Goal: Information Seeking & Learning: Learn about a topic

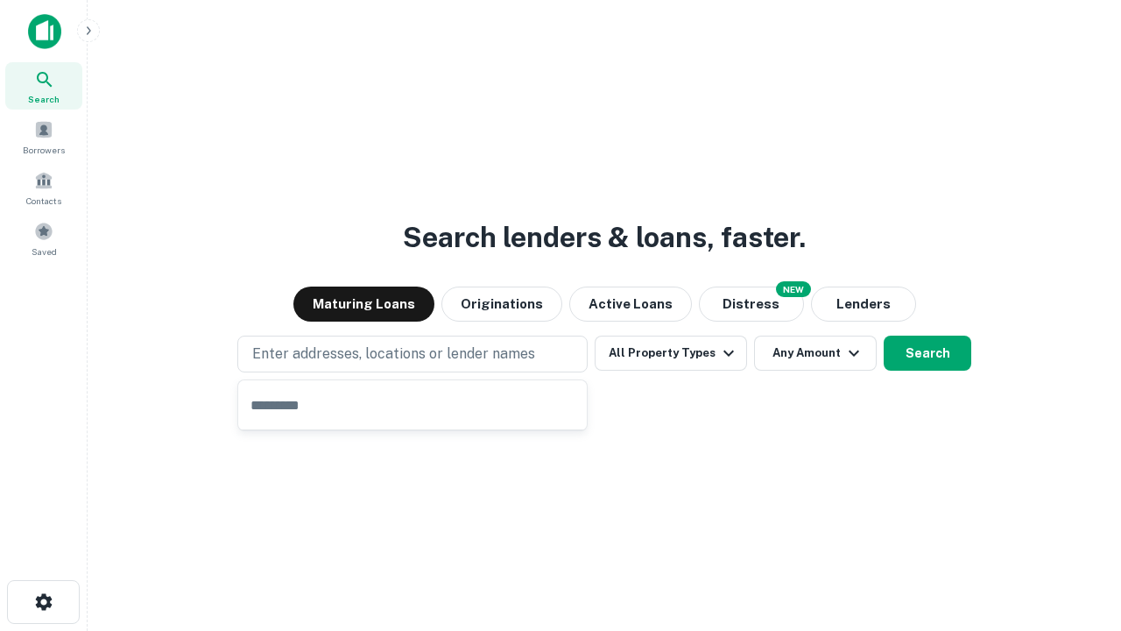
type input "**********"
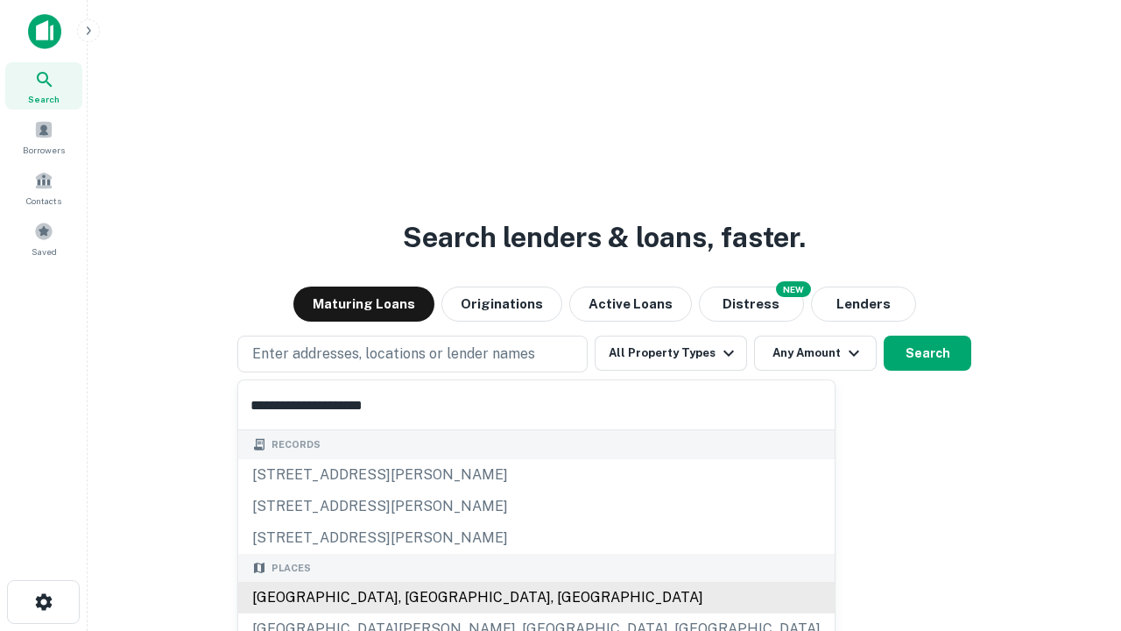
click at [419, 597] on div "[GEOGRAPHIC_DATA], [GEOGRAPHIC_DATA], [GEOGRAPHIC_DATA]" at bounding box center [536, 598] width 597 height 32
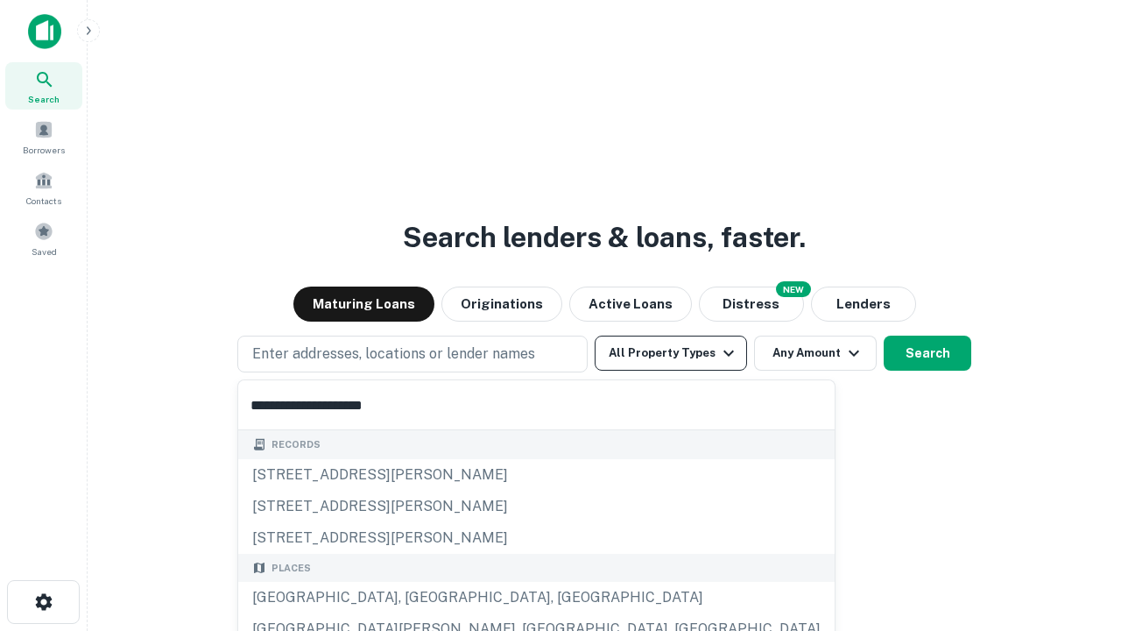
click at [671, 353] on button "All Property Types" at bounding box center [671, 353] width 152 height 35
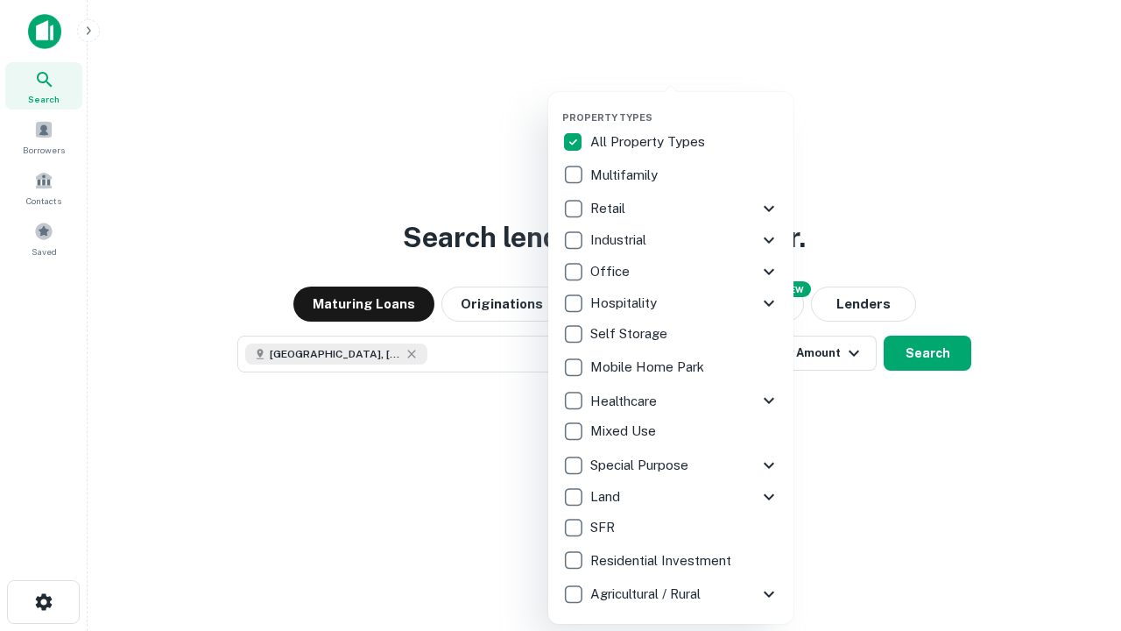
click at [685, 106] on button "button" at bounding box center [684, 106] width 245 height 1
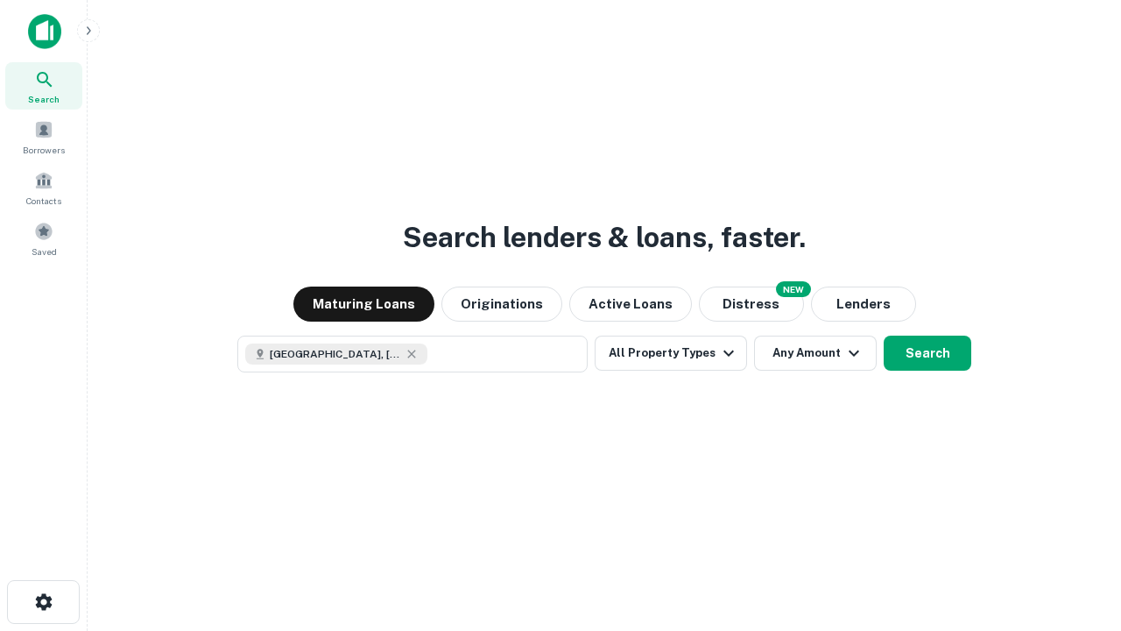
scroll to position [28, 0]
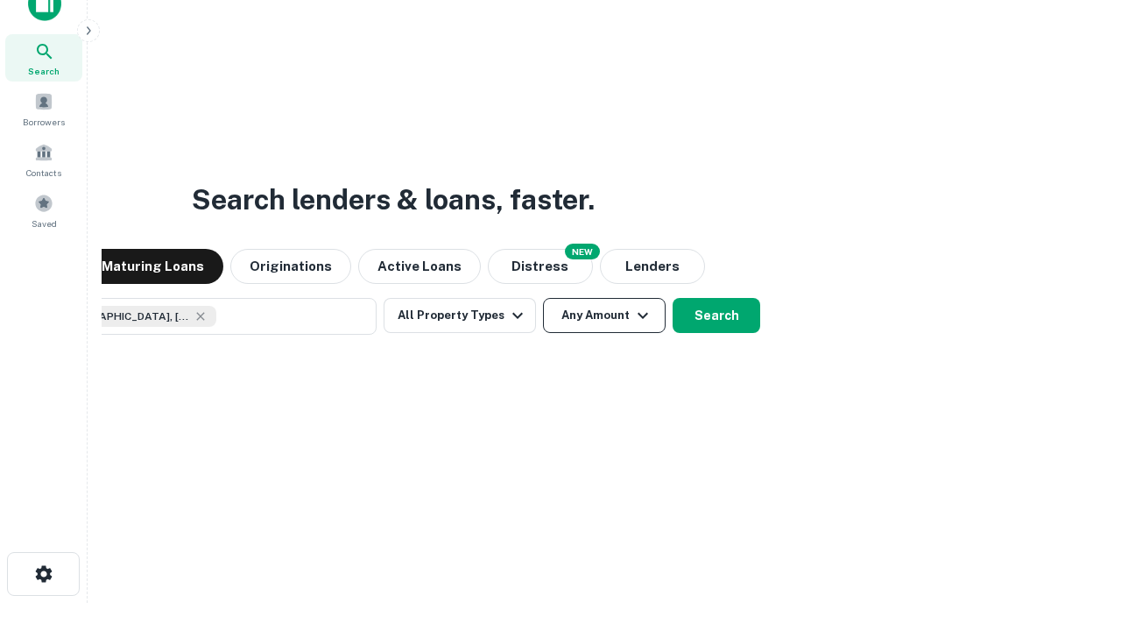
click at [543, 298] on button "Any Amount" at bounding box center [604, 315] width 123 height 35
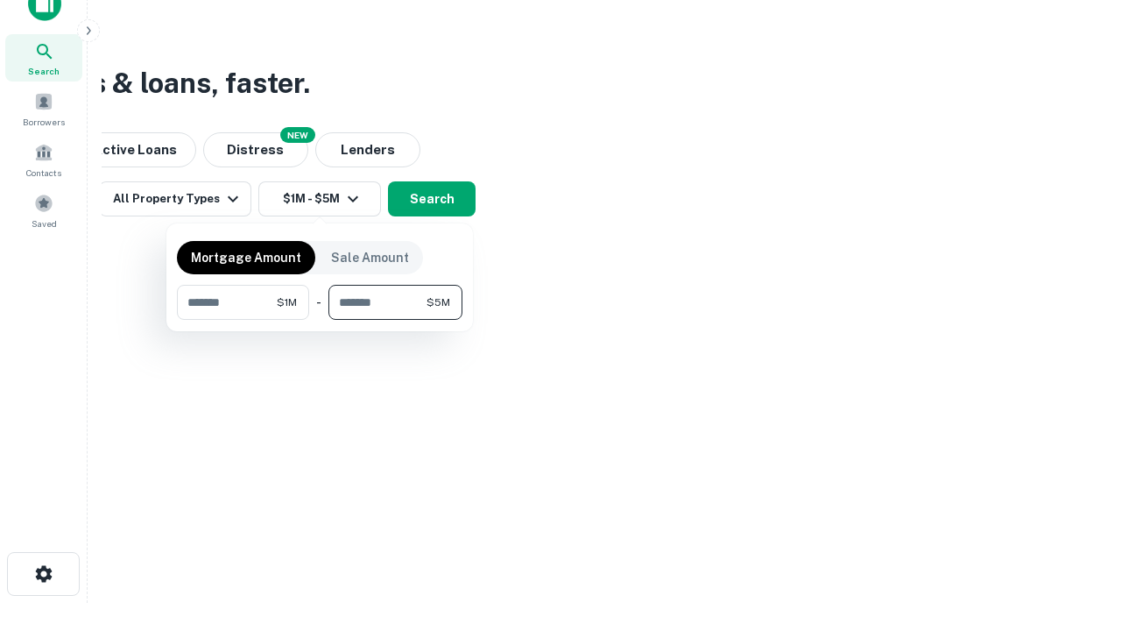
type input "*******"
click at [320, 320] on button "button" at bounding box center [320, 320] width 286 height 1
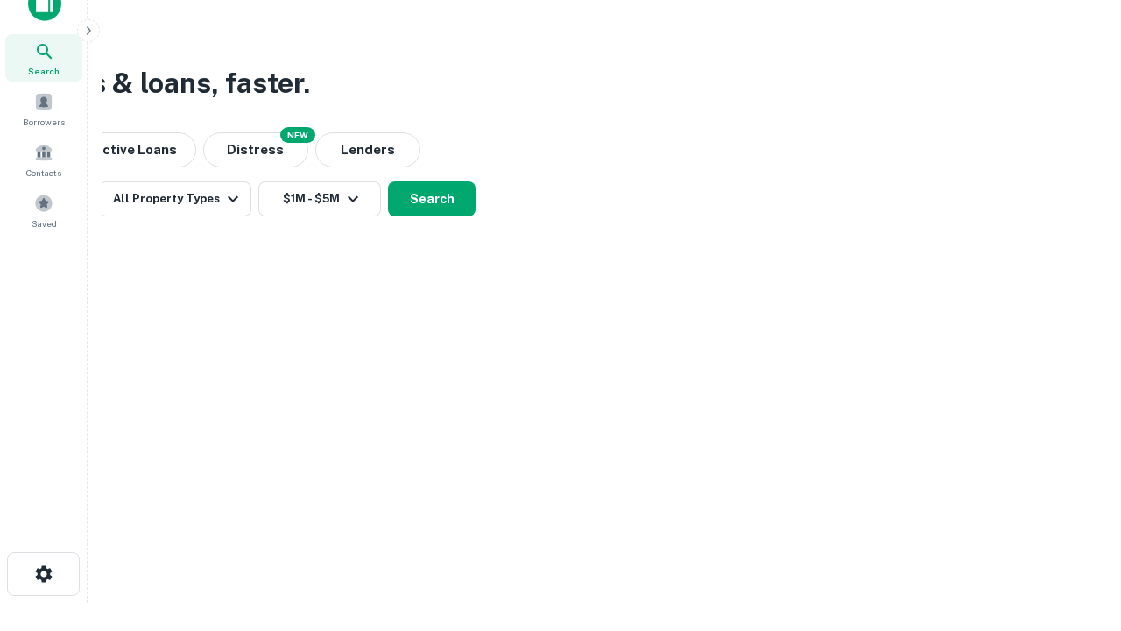
scroll to position [28, 0]
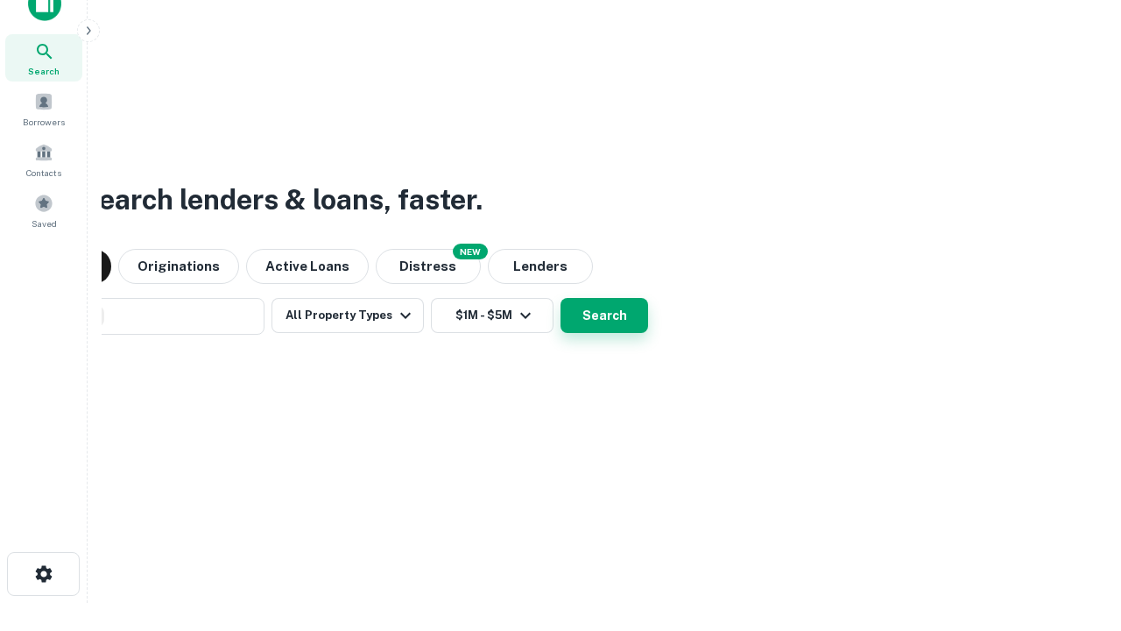
click at [561, 298] on button "Search" at bounding box center [605, 315] width 88 height 35
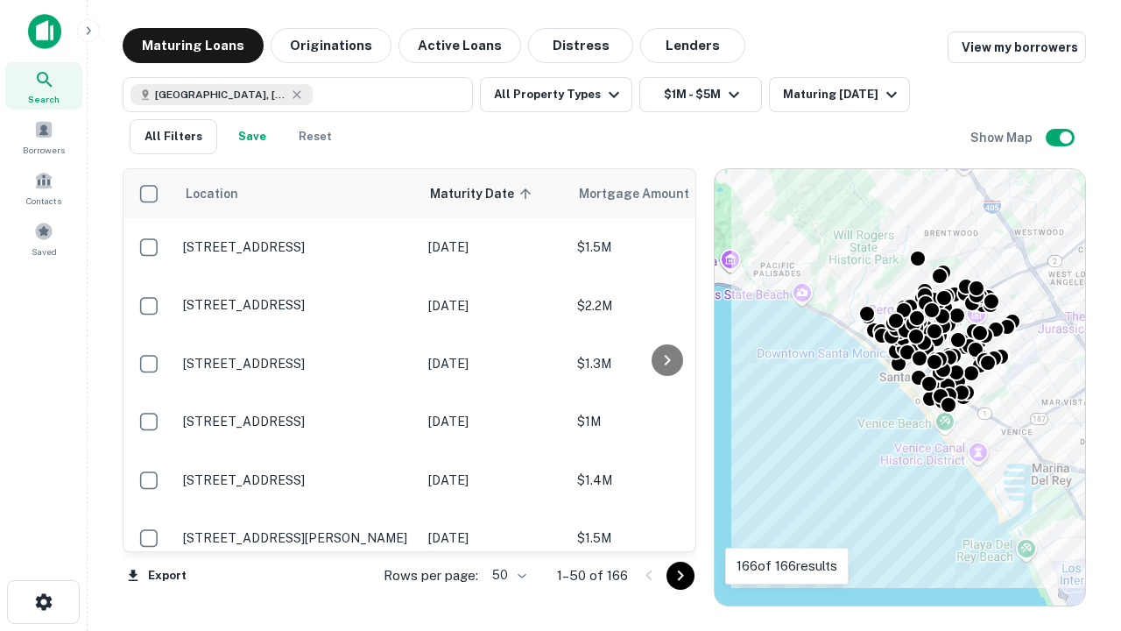
click at [506, 575] on body "Search Borrowers Contacts Saved Maturing Loans Originations Active Loans Distre…" at bounding box center [560, 315] width 1121 height 631
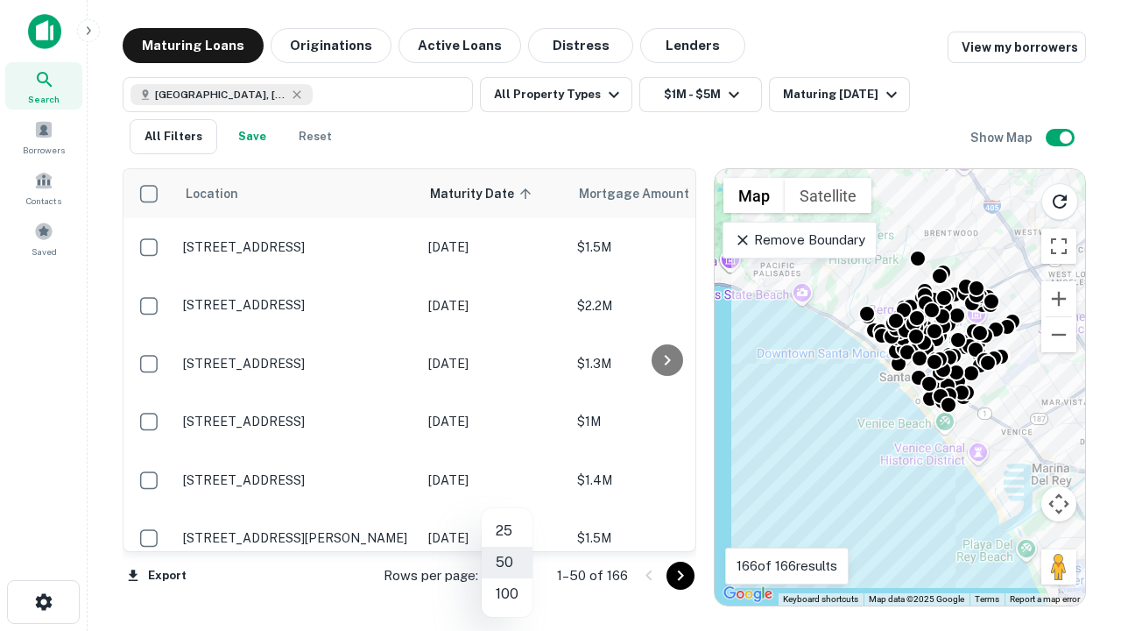
click at [507, 531] on li "25" at bounding box center [507, 531] width 51 height 32
